Goal: Information Seeking & Learning: Learn about a topic

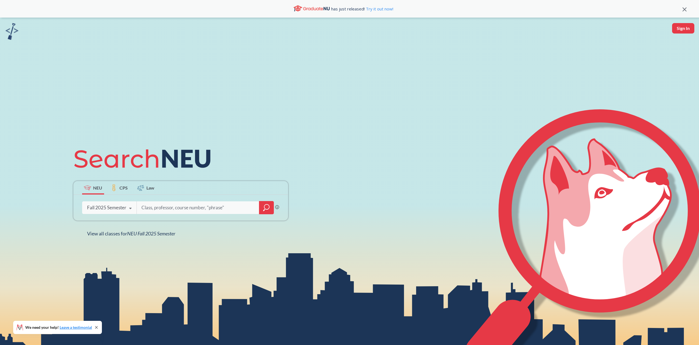
click at [167, 203] on input "search" at bounding box center [198, 208] width 114 height 12
click at [261, 213] on div at bounding box center [266, 207] width 15 height 13
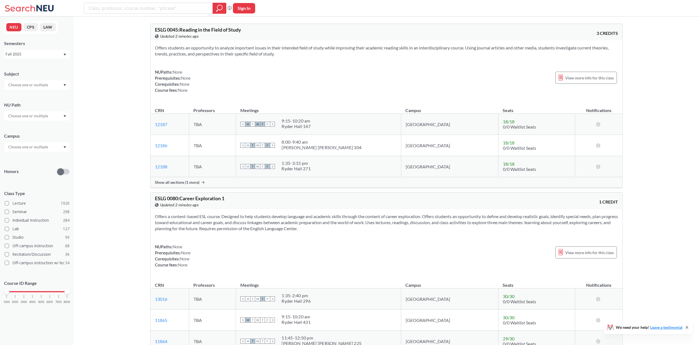
click at [28, 86] on input "text" at bounding box center [28, 85] width 46 height 7
click at [28, 100] on p "Computer Science" at bounding box center [38, 99] width 62 height 5
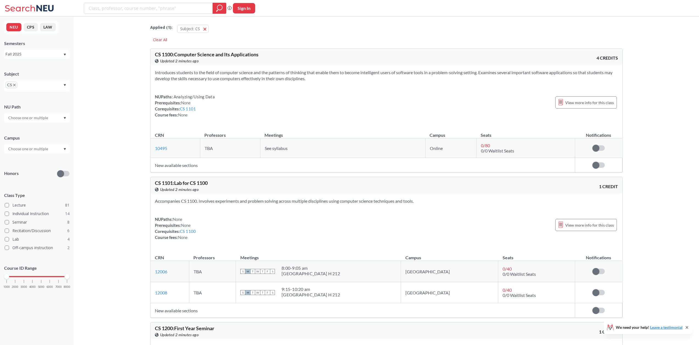
drag, startPoint x: 9, startPoint y: 275, endPoint x: 31, endPoint y: 274, distance: 21.7
click at [35, 274] on div "Course ID Range 1000 2000 3000 4000 5000 6000 7000 8000" at bounding box center [36, 280] width 65 height 40
drag, startPoint x: 5, startPoint y: 278, endPoint x: 39, endPoint y: 276, distance: 33.6
click at [39, 276] on div at bounding box center [41, 276] width 5 height 5
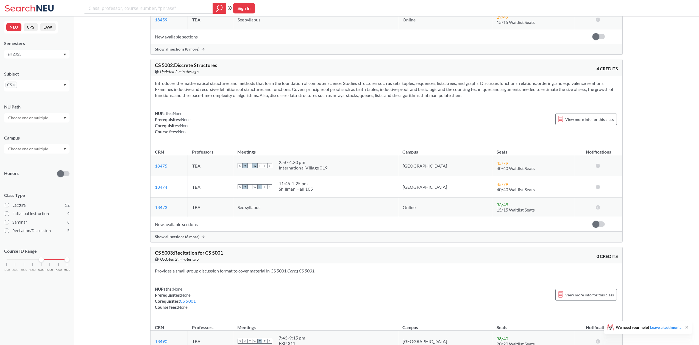
scroll to position [174, 0]
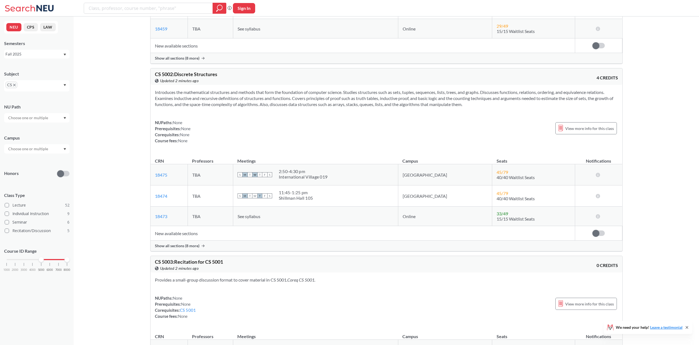
click at [183, 246] on span "Show all sections (8 more)" at bounding box center [177, 245] width 44 height 5
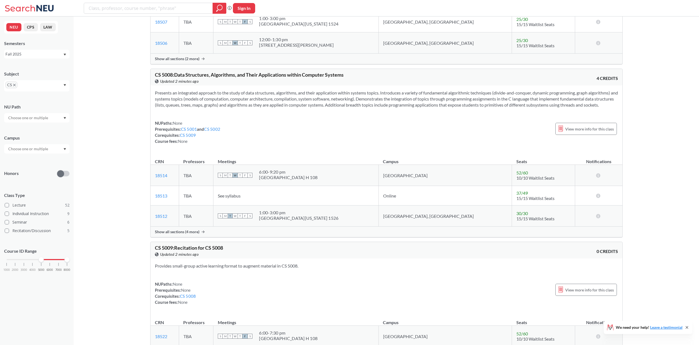
scroll to position [1067, 0]
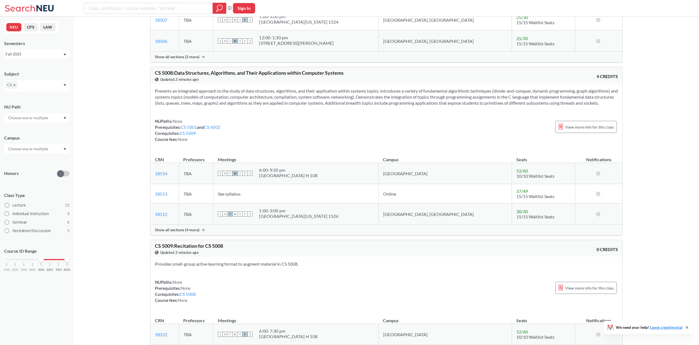
click at [187, 232] on span "Show all sections (4 more)" at bounding box center [177, 229] width 44 height 5
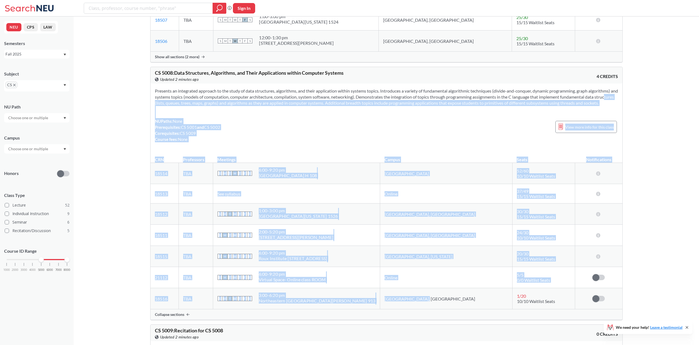
drag, startPoint x: 459, startPoint y: 309, endPoint x: 151, endPoint y: 99, distance: 373.2
click at [151, 101] on div "CS 5008 : Data Structures, Algorithms, and Their Applications within Computer S…" at bounding box center [386, 193] width 472 height 253
click at [142, 102] on div "Applied ( 2 ): Subject: CS CS Course ID Range: 5000 - 8000 5000 - 8000 Clear Al…" at bounding box center [386, 26] width 494 height 2153
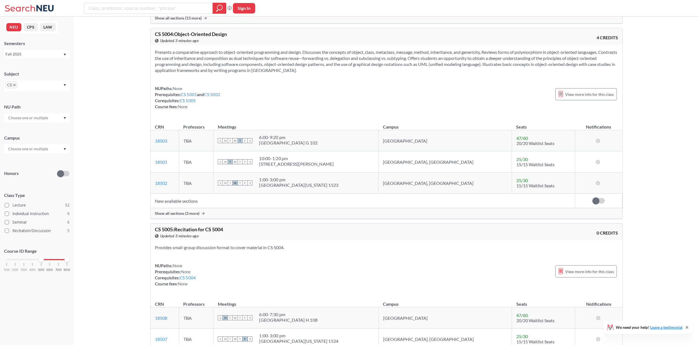
scroll to position [747, 0]
click at [194, 215] on span "Show all sections (3 more)" at bounding box center [177, 213] width 44 height 5
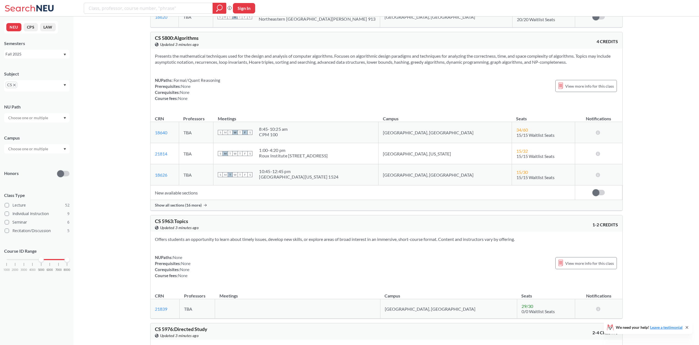
scroll to position [4651, 0]
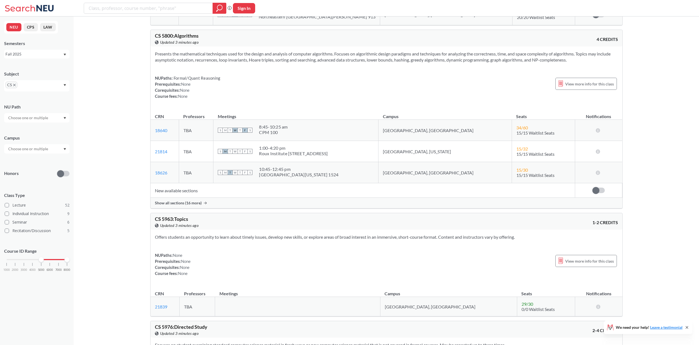
click at [179, 205] on span "Show all sections (16 more)" at bounding box center [178, 202] width 47 height 5
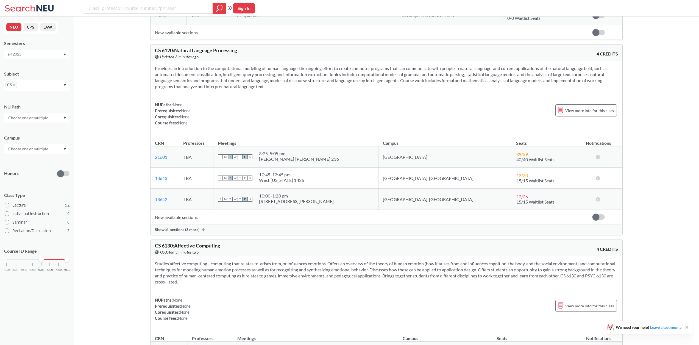
scroll to position [5388, 0]
click at [194, 234] on div "Show all sections (3 more)" at bounding box center [386, 229] width 472 height 10
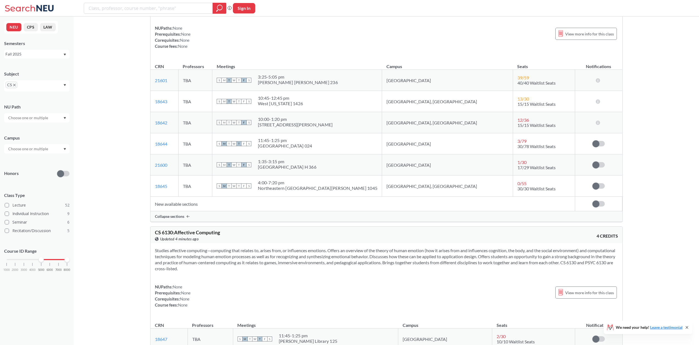
scroll to position [5376, 0]
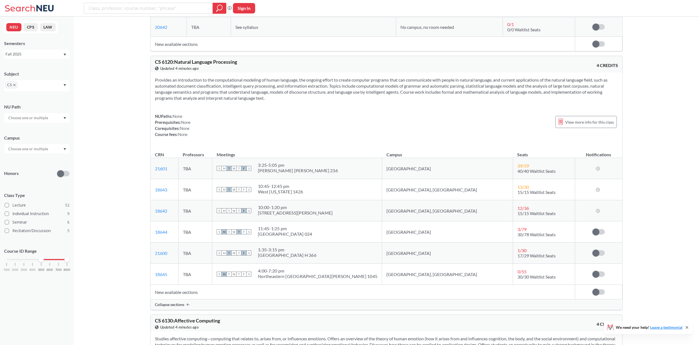
click at [23, 149] on input "text" at bounding box center [28, 149] width 46 height 7
click at [40, 164] on div "[GEOGRAPHIC_DATA], [GEOGRAPHIC_DATA] ( 11 )" at bounding box center [38, 164] width 62 height 18
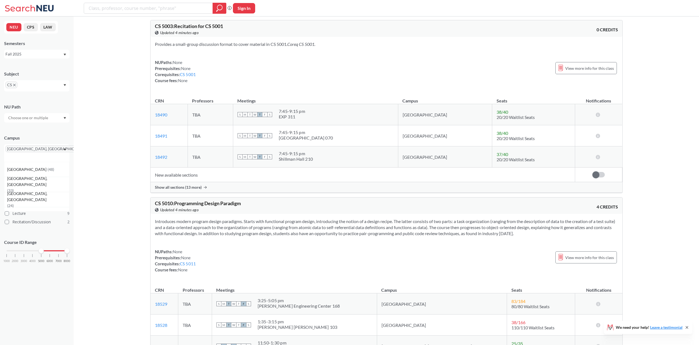
scroll to position [578, 0]
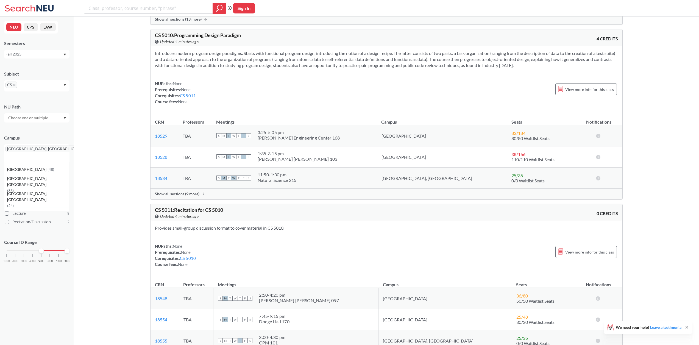
click at [181, 193] on span "Show all sections (9 more)" at bounding box center [177, 193] width 44 height 5
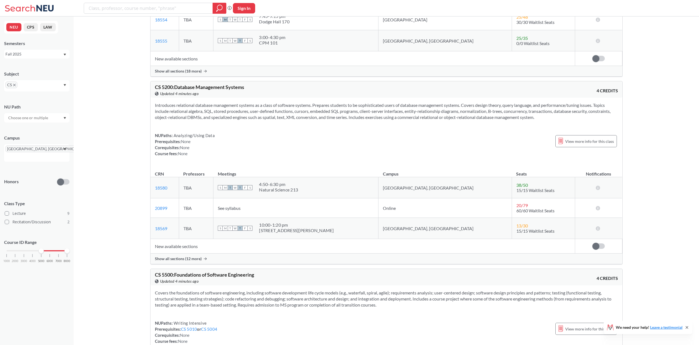
scroll to position [1218, 0]
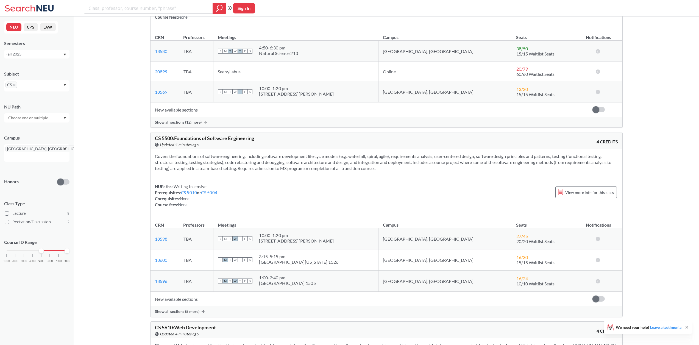
click at [201, 122] on span "Show all sections (12 more)" at bounding box center [178, 122] width 47 height 5
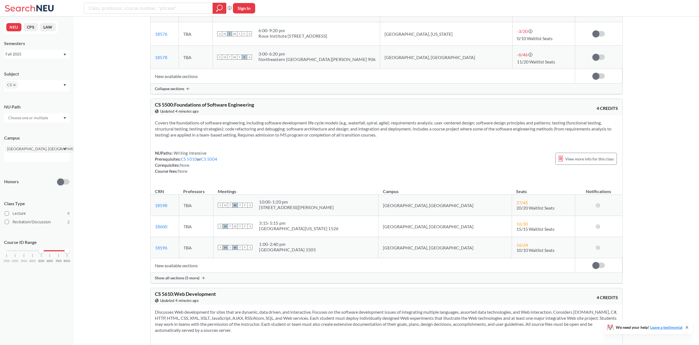
scroll to position [1527, 0]
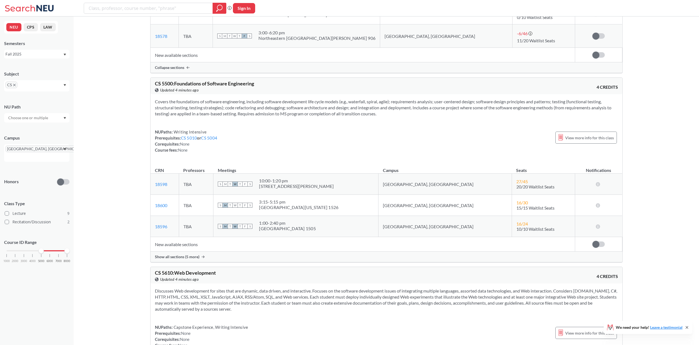
click at [193, 255] on span "Show all sections (5 more)" at bounding box center [177, 256] width 44 height 5
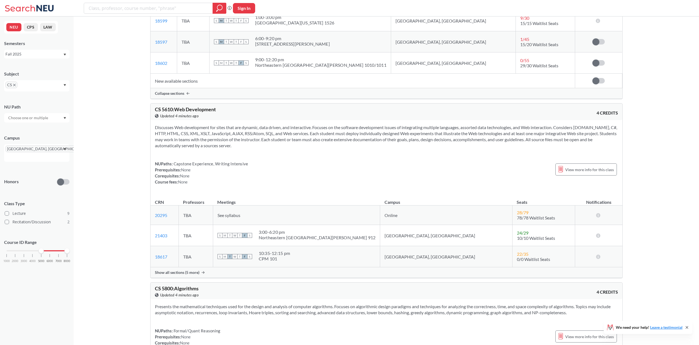
scroll to position [1886, 0]
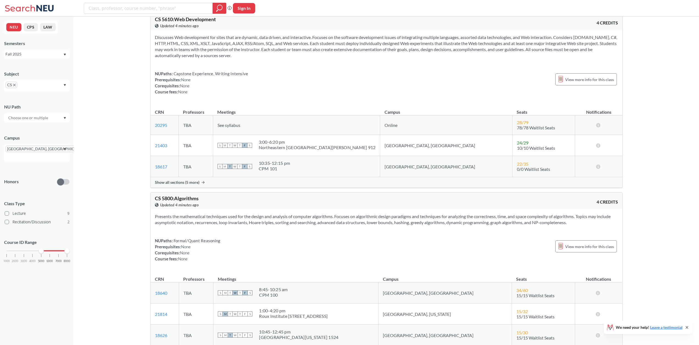
click at [192, 180] on span "Show all sections (5 more)" at bounding box center [177, 182] width 44 height 5
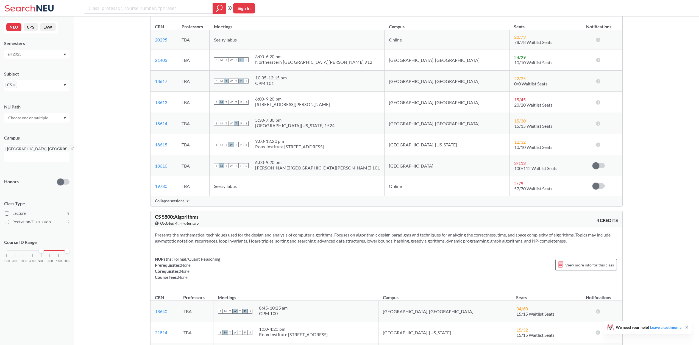
scroll to position [2124, 0]
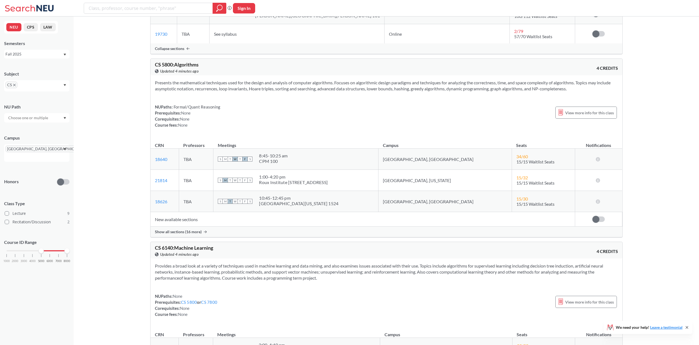
click at [191, 225] on td "New available sections" at bounding box center [362, 219] width 425 height 15
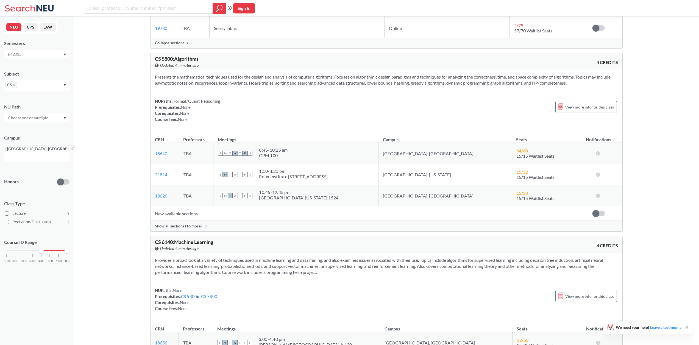
scroll to position [2130, 0]
click at [194, 228] on div "Show all sections (16 more)" at bounding box center [386, 225] width 472 height 10
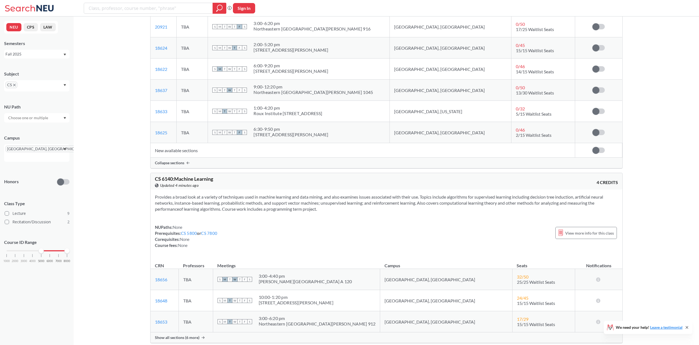
scroll to position [2609, 0]
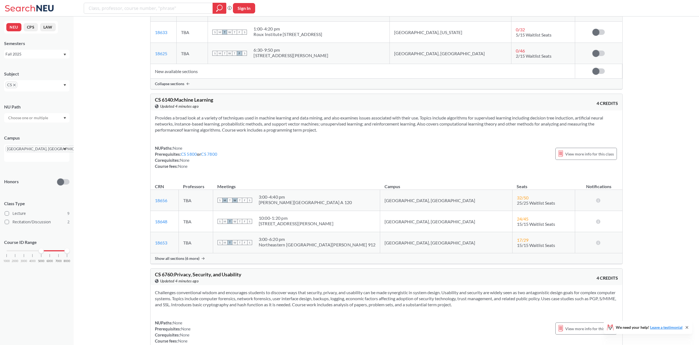
click at [191, 260] on span "Show all sections (6 more)" at bounding box center [177, 258] width 44 height 5
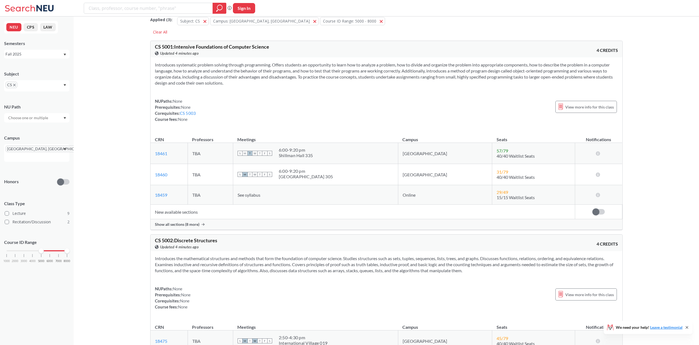
scroll to position [85, 0]
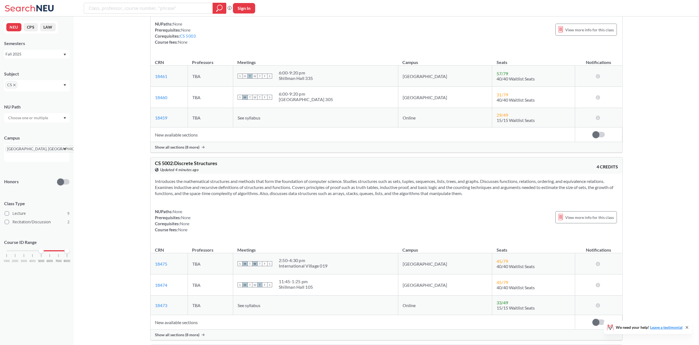
click at [181, 335] on span "Show all sections (8 more)" at bounding box center [177, 334] width 44 height 5
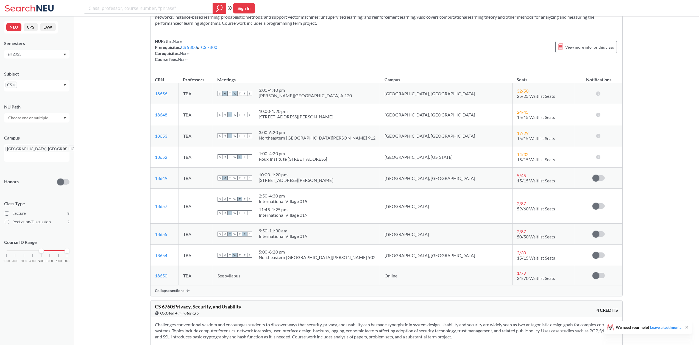
scroll to position [2893, 0]
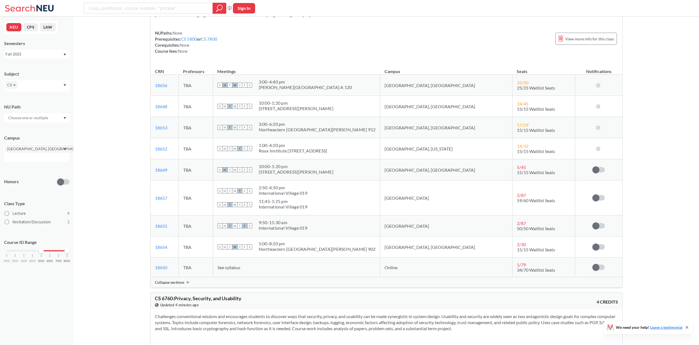
click at [686, 327] on icon at bounding box center [687, 327] width 4 height 4
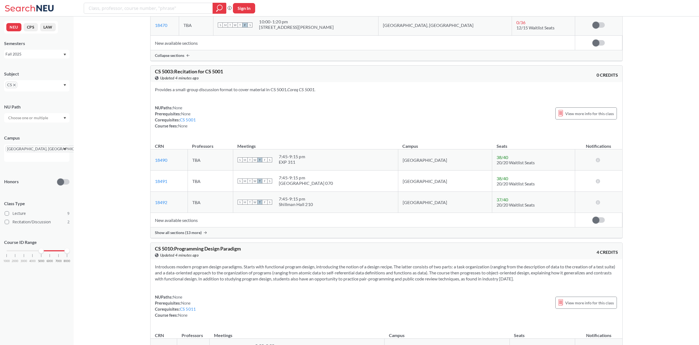
scroll to position [549, 0]
